Goal: Task Accomplishment & Management: Manage account settings

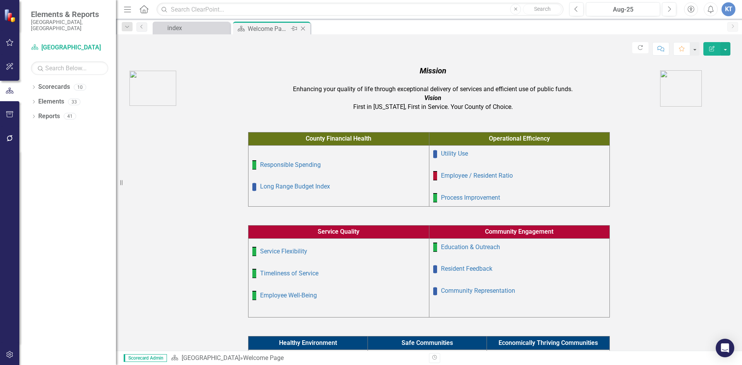
click at [282, 31] on div "Welcome Page" at bounding box center [268, 29] width 41 height 10
click at [270, 28] on div "Welcome Page" at bounding box center [268, 29] width 41 height 10
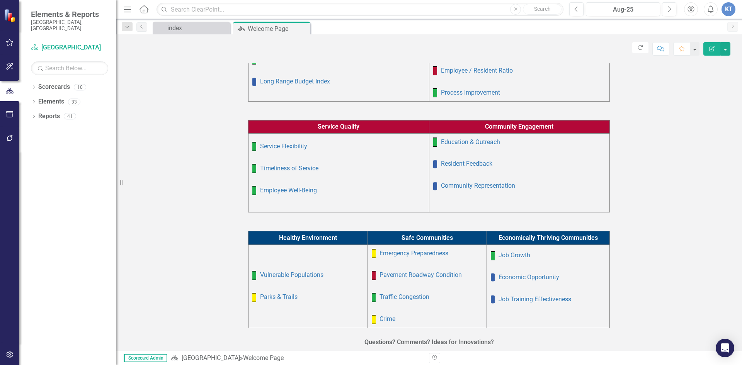
scroll to position [116, 0]
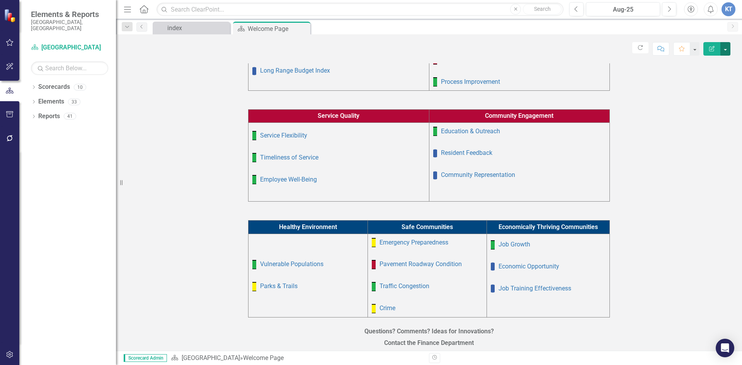
click at [728, 48] on button "button" at bounding box center [726, 49] width 10 height 14
click at [154, 60] on div "Score: N/A Aug-25 Completed Refresh Comment Favorite Edit Report Mission Enhanc…" at bounding box center [429, 192] width 626 height 317
click at [727, 9] on div "KT" at bounding box center [729, 9] width 14 height 14
click at [697, 99] on link "Logout Log Out" at bounding box center [704, 97] width 61 height 14
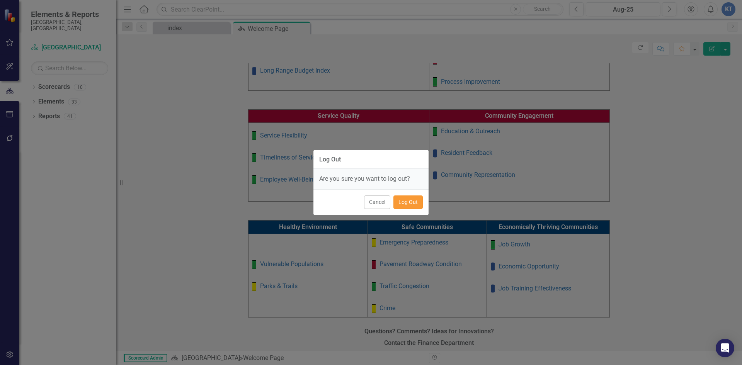
click at [404, 205] on button "Log Out" at bounding box center [408, 203] width 29 height 14
